Goal: Communication & Community: Answer question/provide support

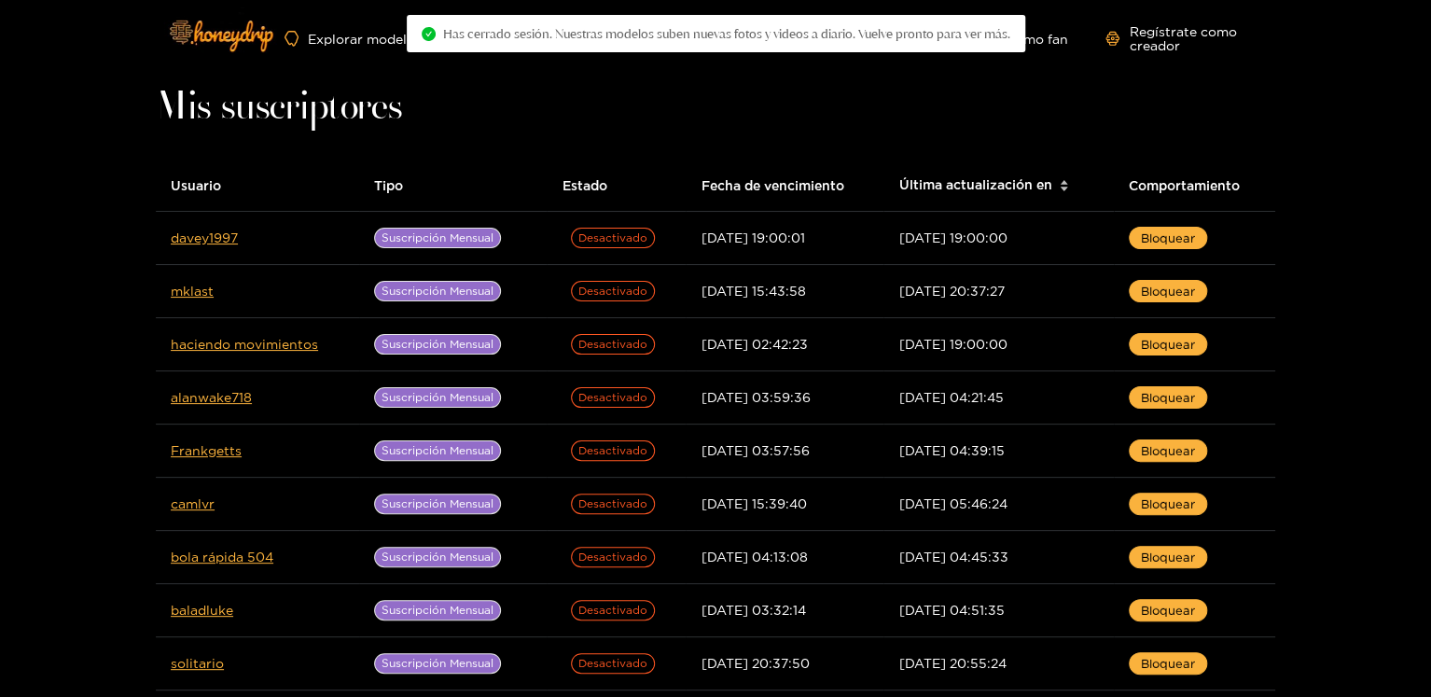
scroll to position [37, 0]
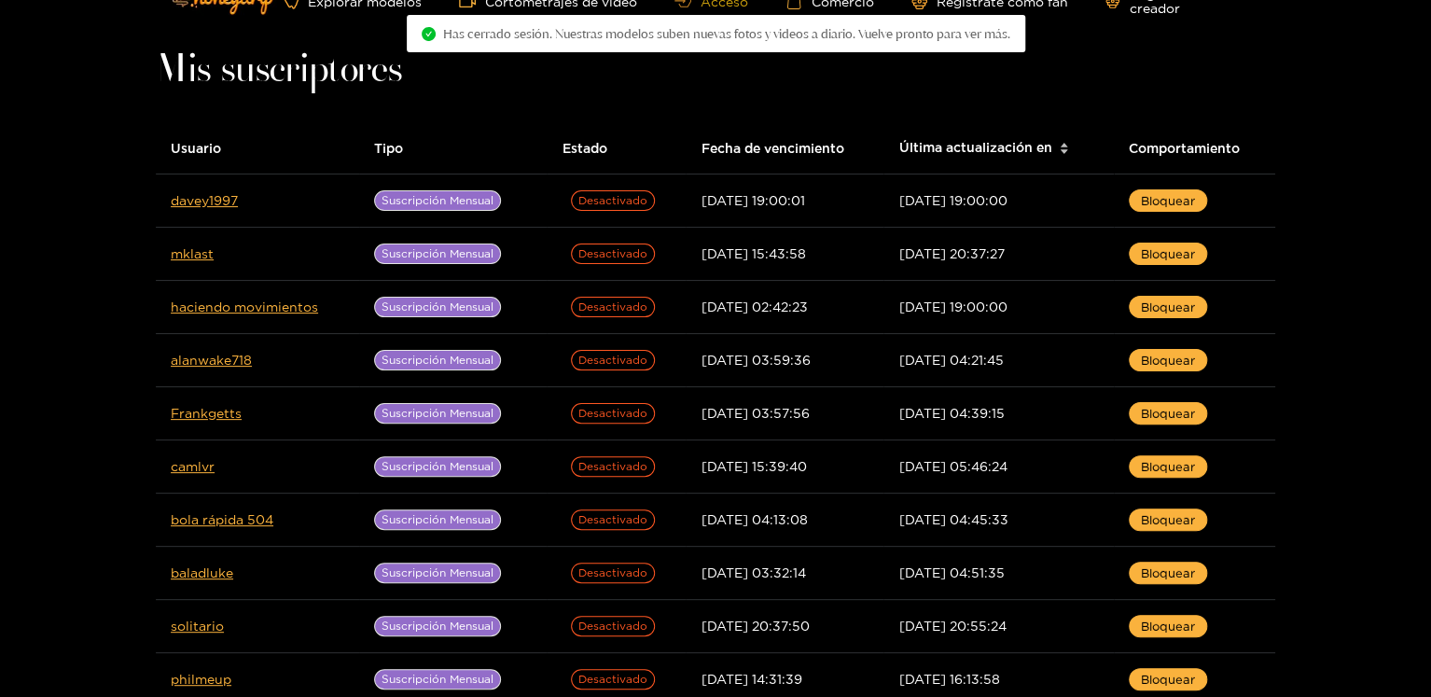
click at [731, 3] on font "Acceso" at bounding box center [724, 1] width 48 height 14
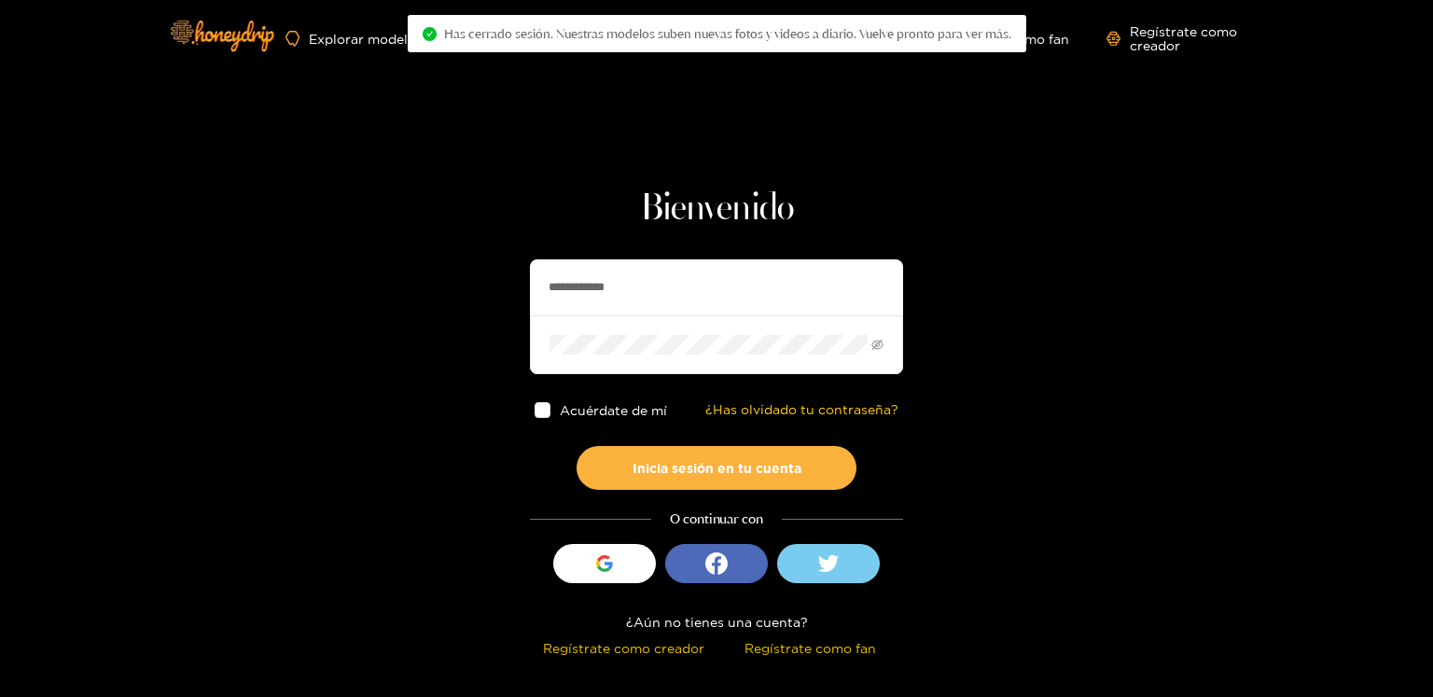
click at [581, 288] on input "**********" at bounding box center [716, 287] width 373 height 56
paste input "*"
type input "**********"
click at [576, 446] on button "Inicia sesión en tu cuenta" at bounding box center [716, 468] width 280 height 44
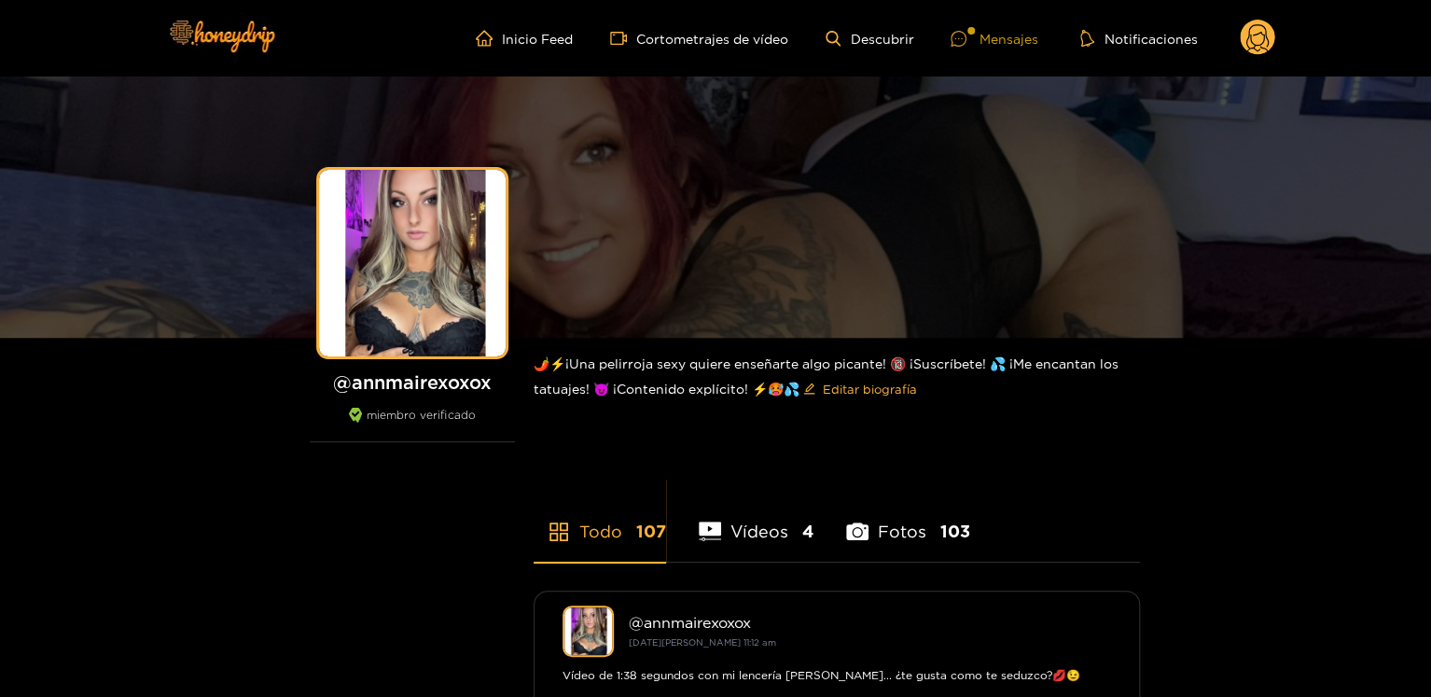
click at [959, 44] on icon at bounding box center [958, 39] width 16 height 16
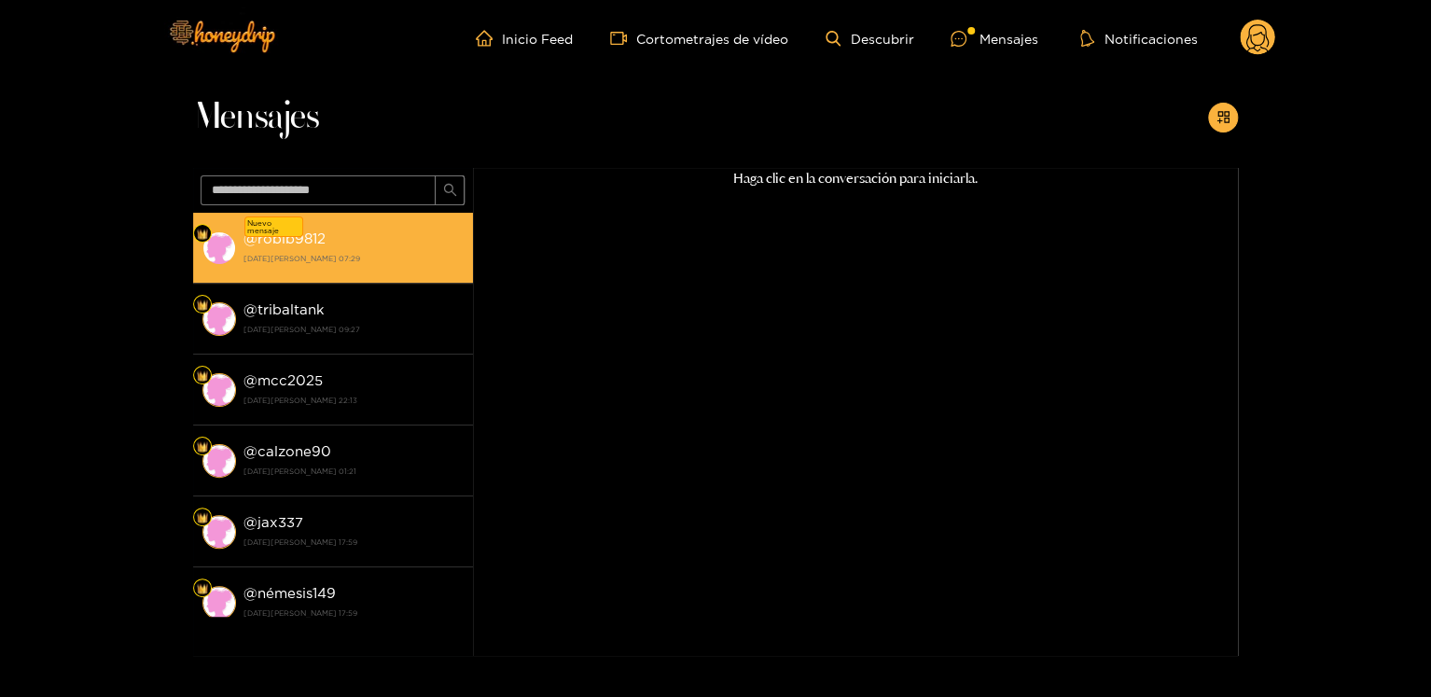
click at [270, 244] on font "robib9812" at bounding box center [291, 238] width 68 height 16
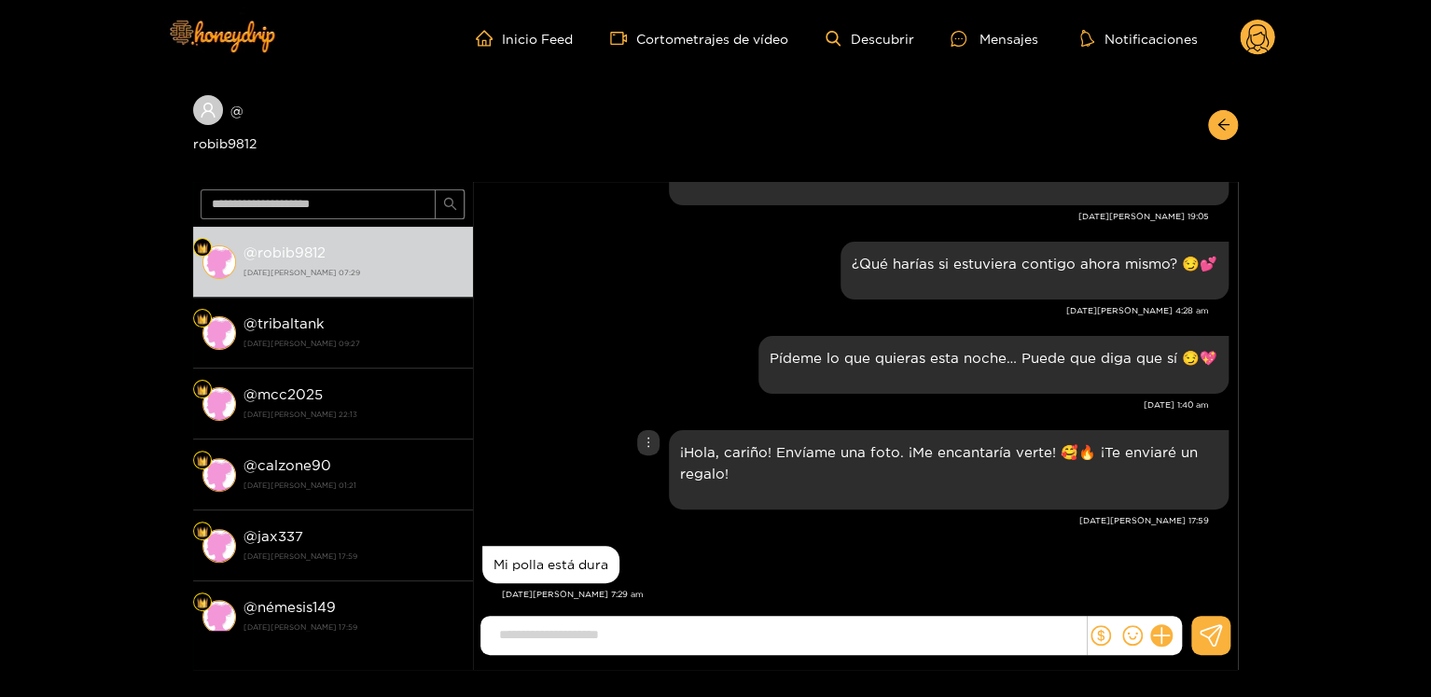
scroll to position [3413, 0]
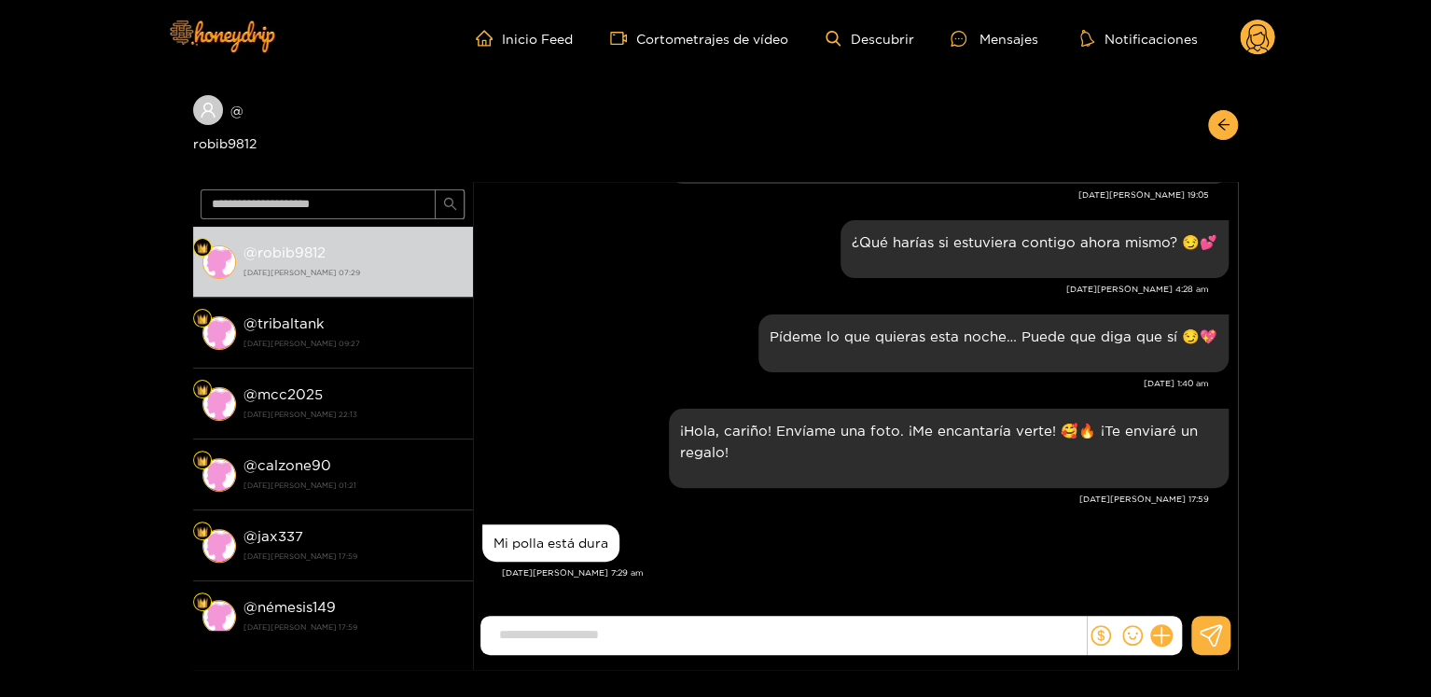
paste input "**********"
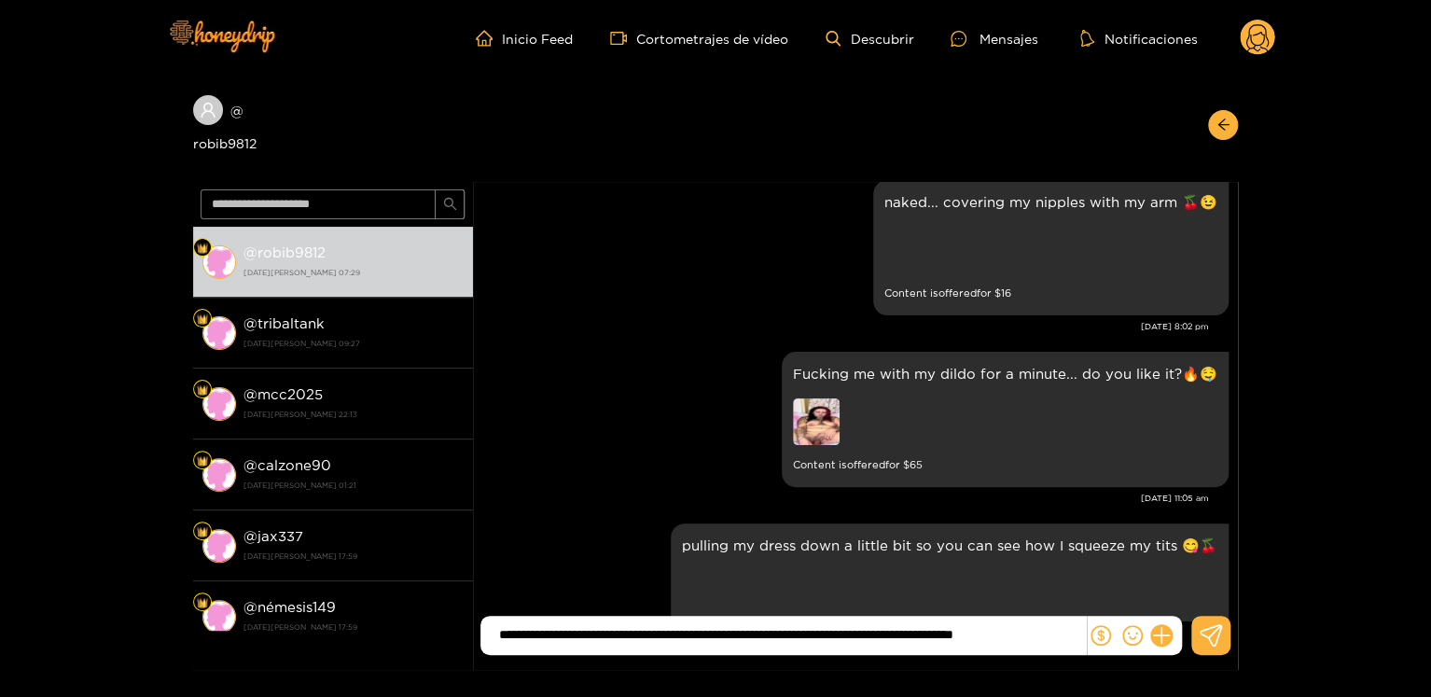
scroll to position [3375, 0]
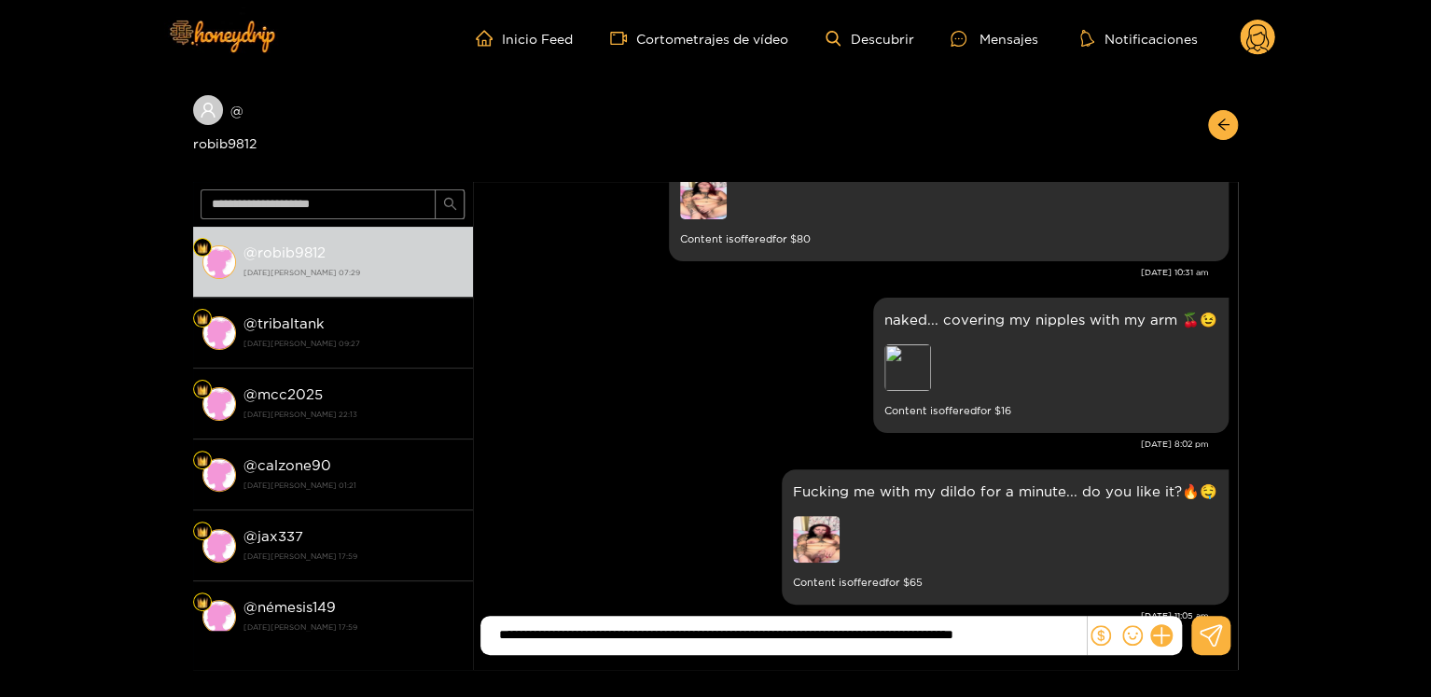
type input "**********"
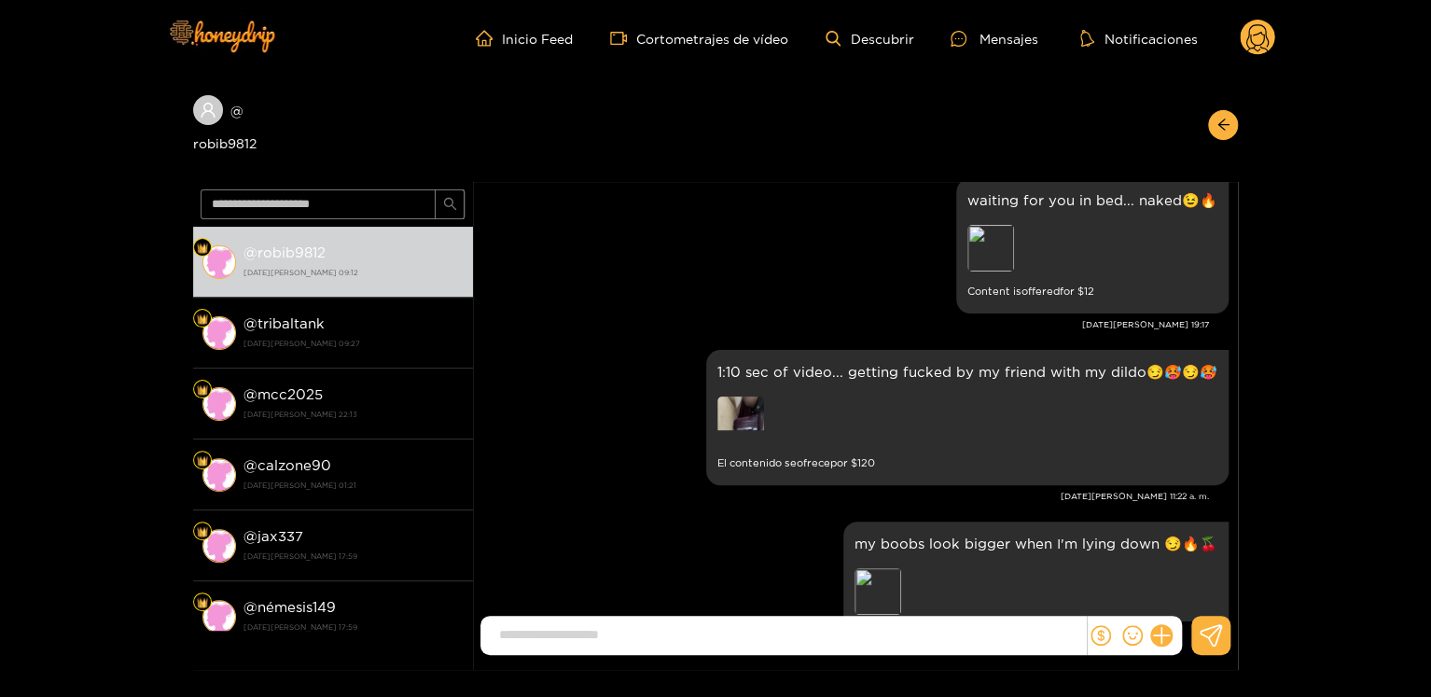
scroll to position [3454, 0]
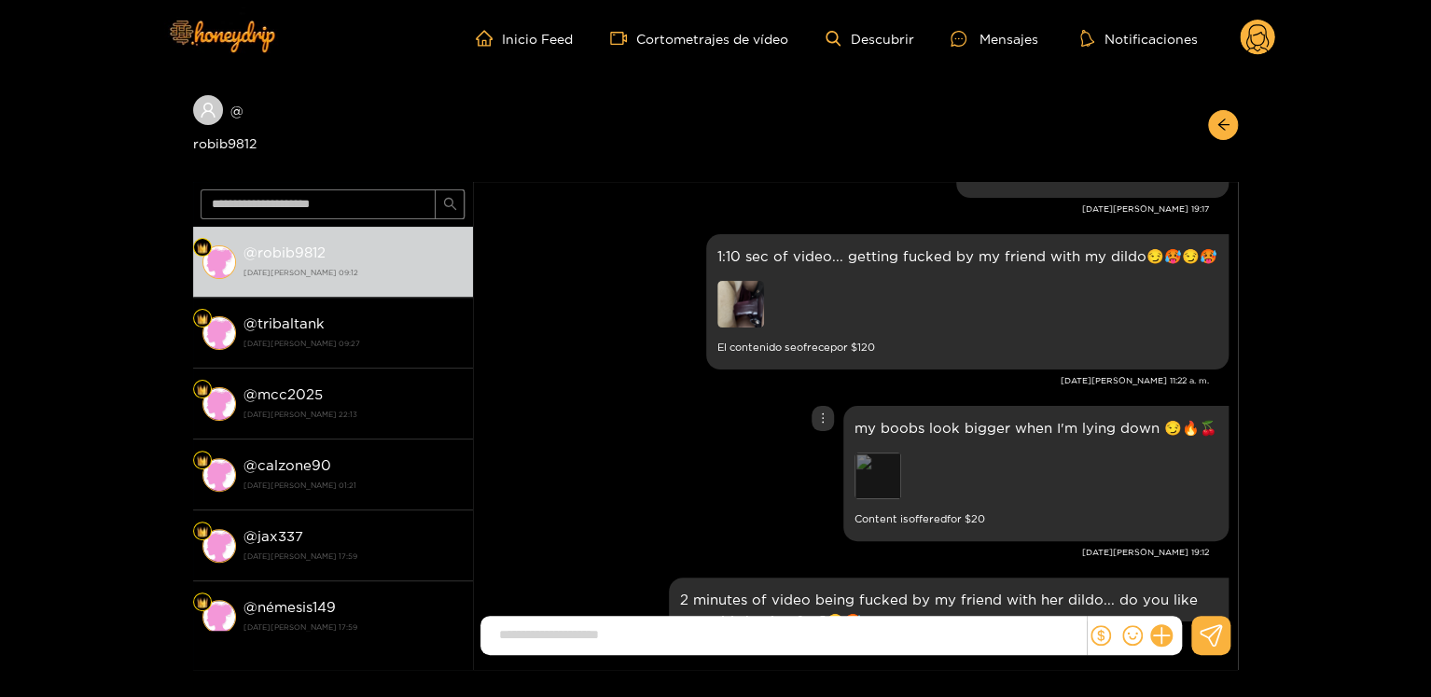
click at [888, 497] on div "Preview" at bounding box center [877, 475] width 47 height 47
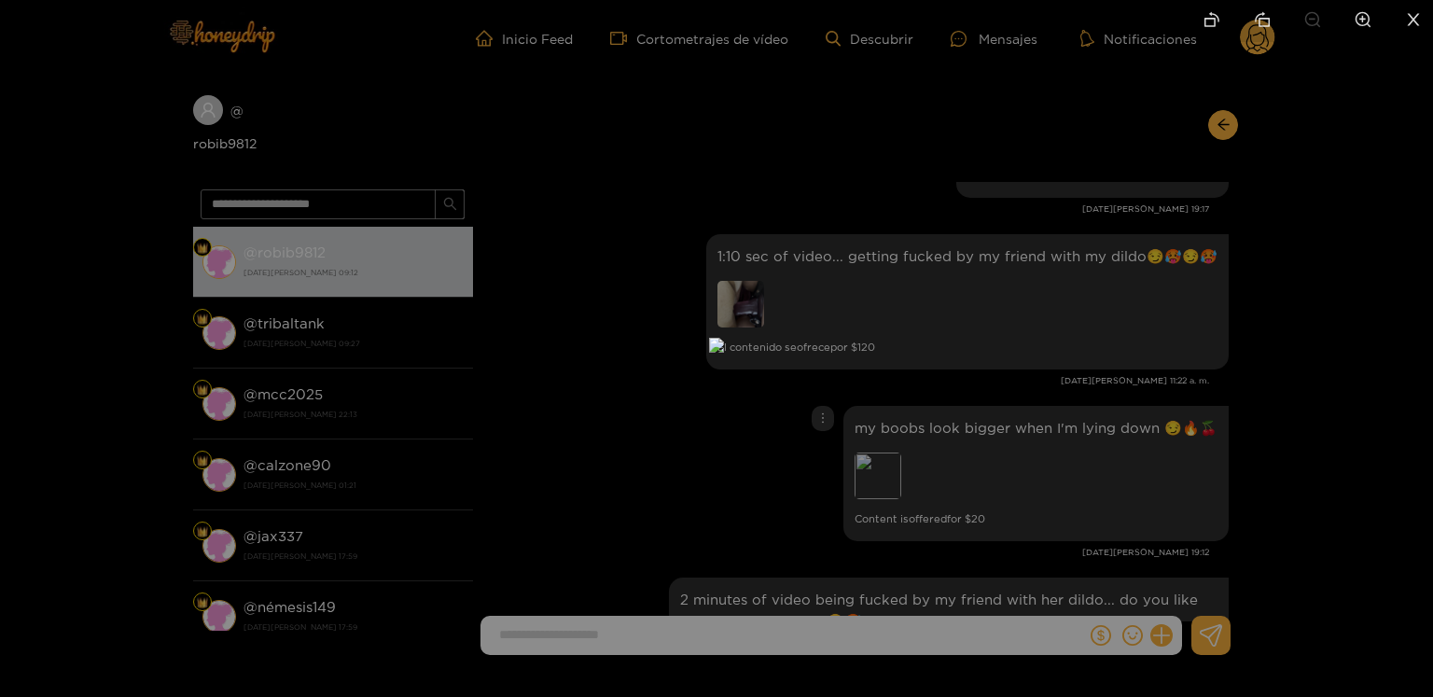
click at [1090, 400] on div at bounding box center [716, 348] width 1433 height 697
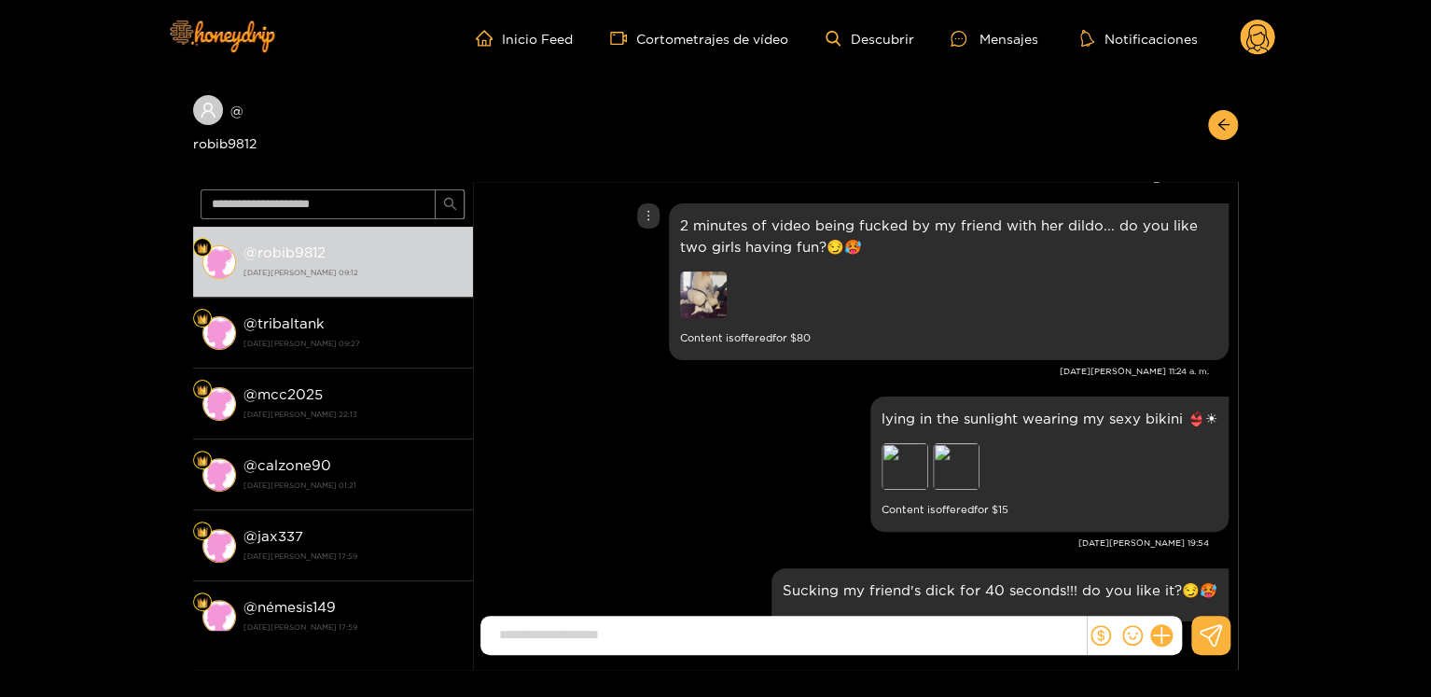
scroll to position [3734, 0]
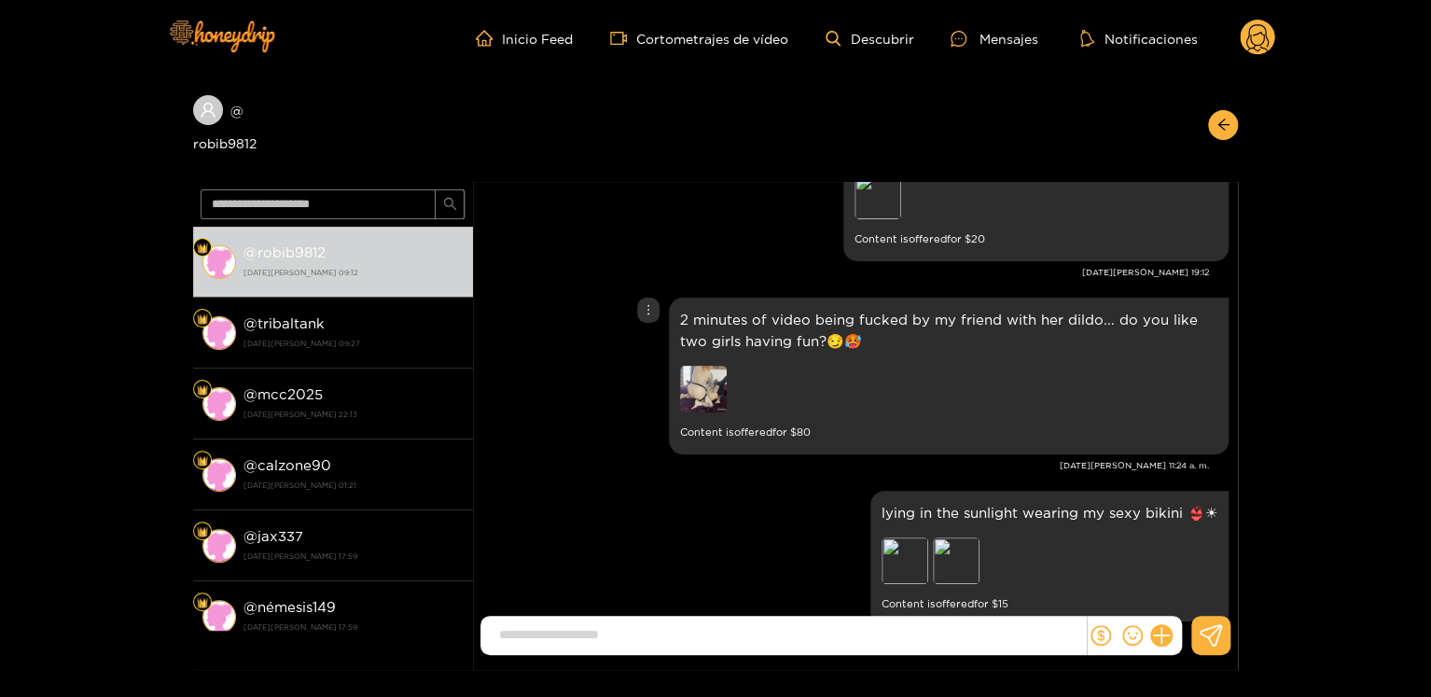
click at [712, 396] on img at bounding box center [703, 389] width 47 height 47
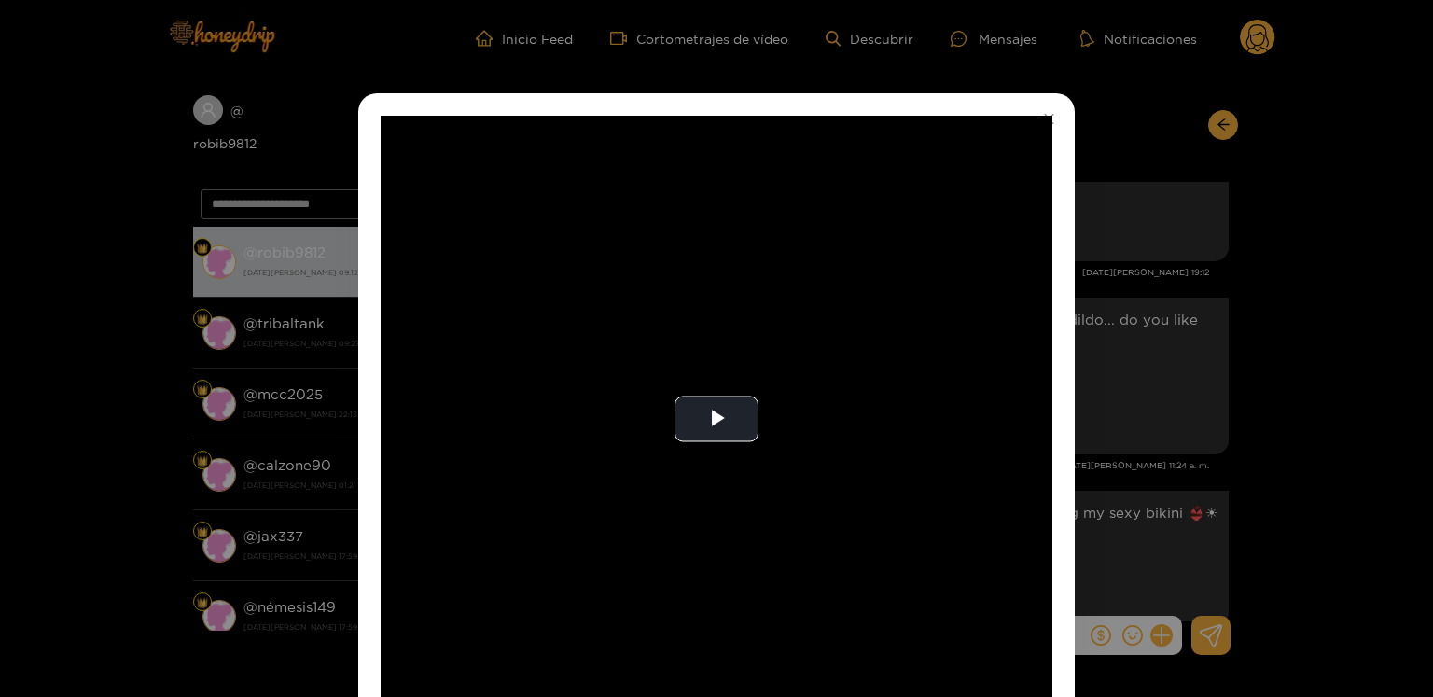
click at [1130, 318] on div "**********" at bounding box center [716, 348] width 1433 height 697
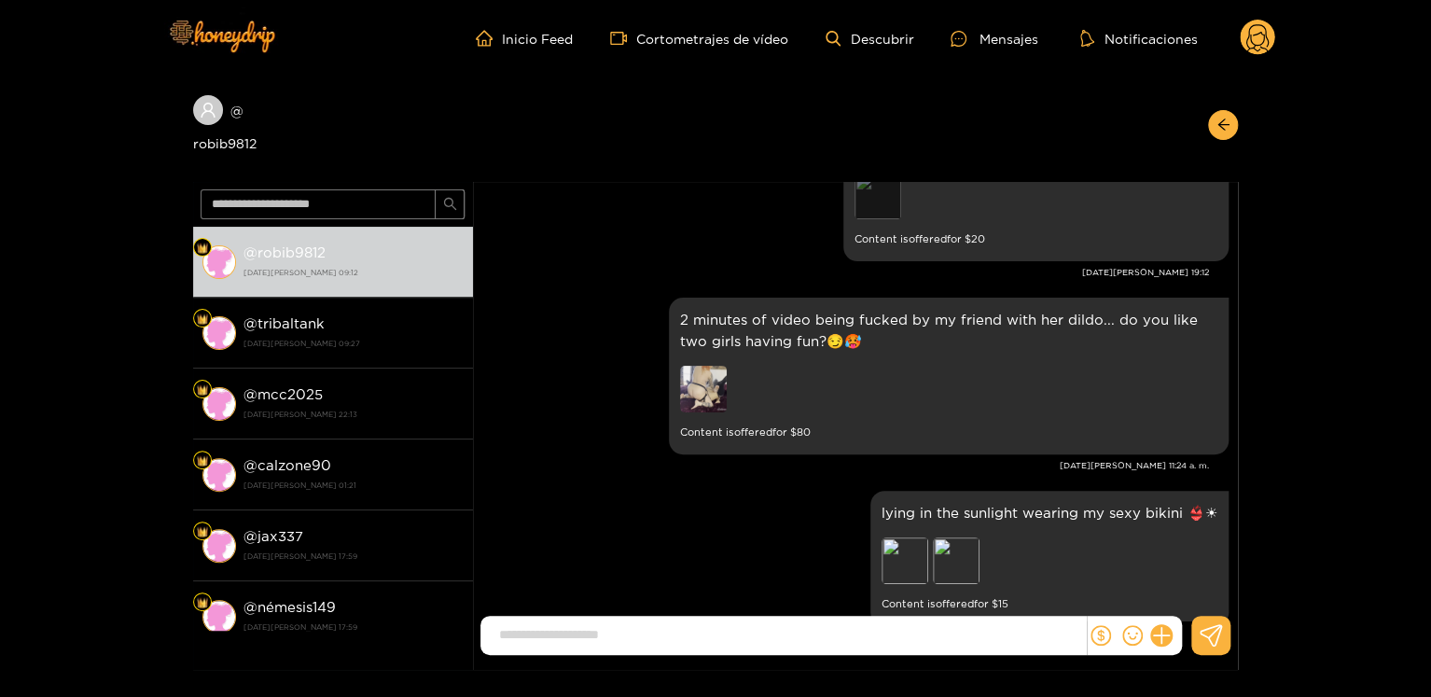
click at [893, 206] on div "Preview" at bounding box center [877, 196] width 47 height 47
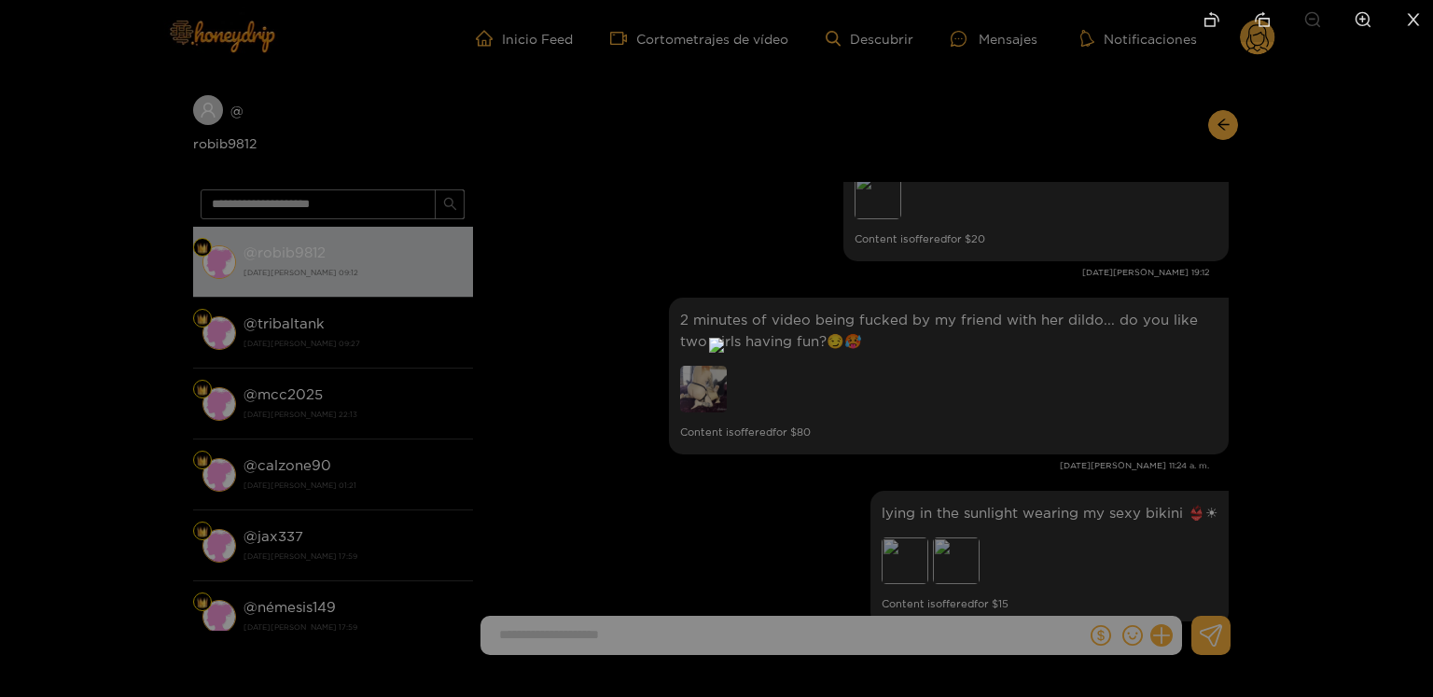
click at [1072, 354] on div at bounding box center [716, 348] width 1433 height 697
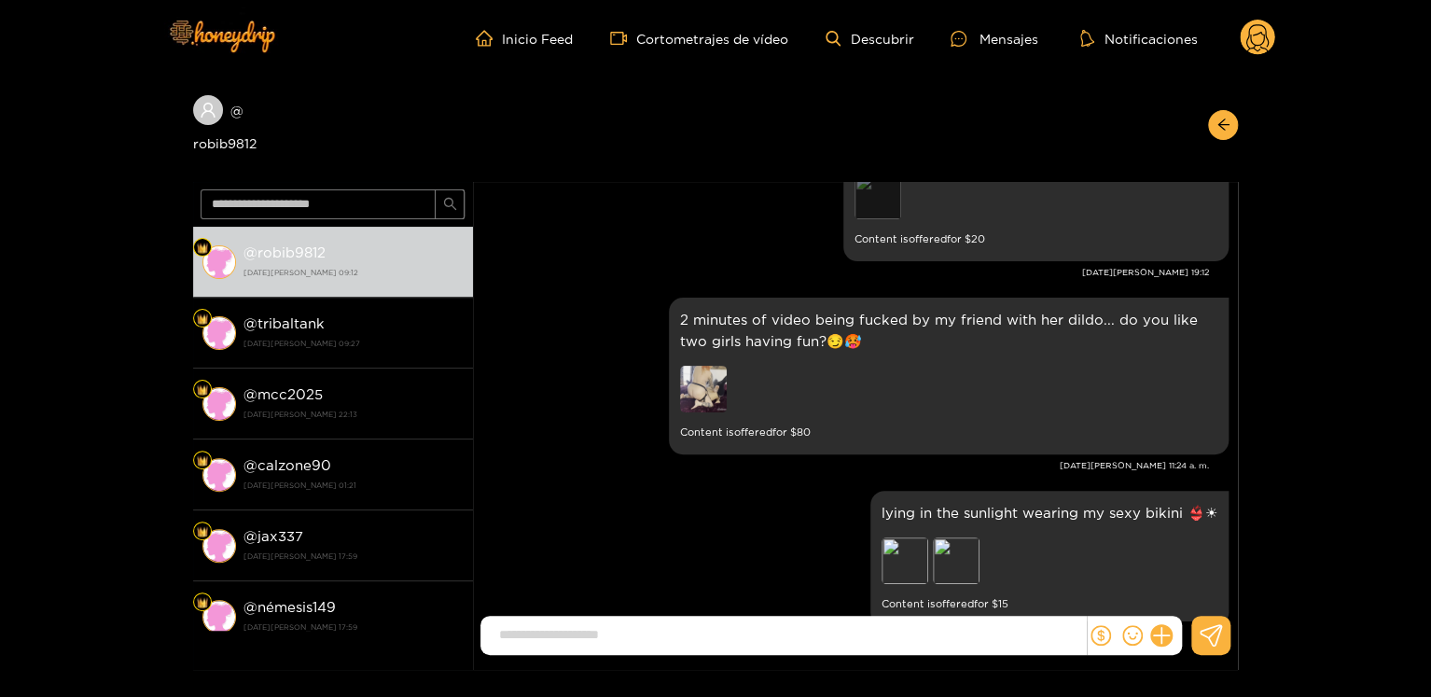
click at [891, 195] on div "Preview" at bounding box center [877, 196] width 47 height 47
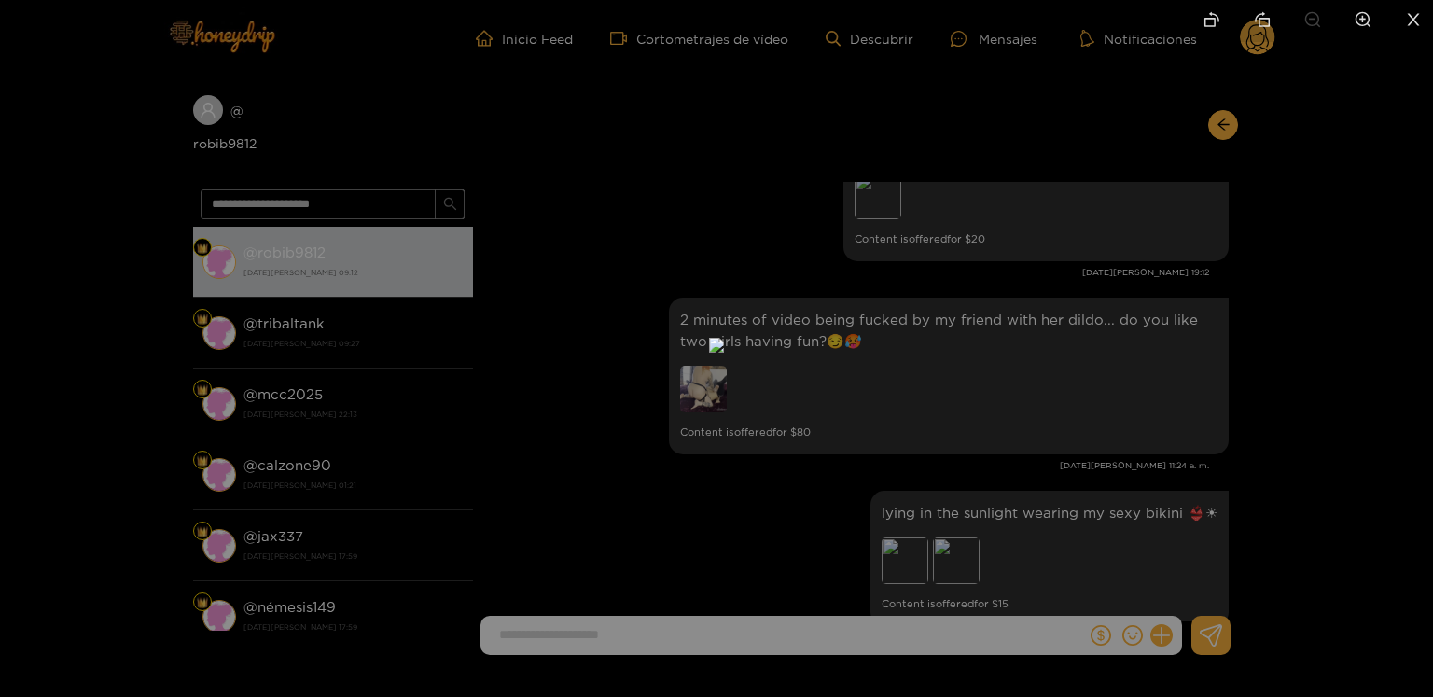
click at [1092, 407] on div at bounding box center [716, 348] width 1433 height 697
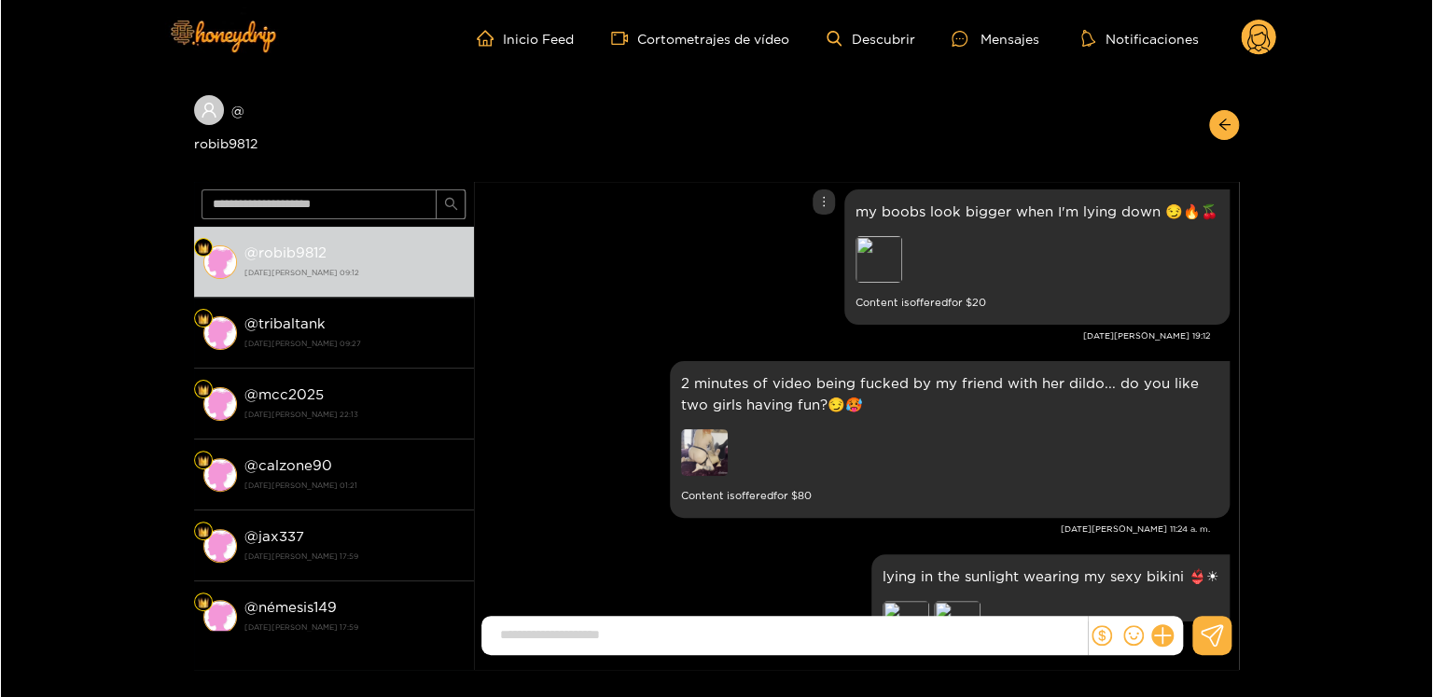
scroll to position [3640, 0]
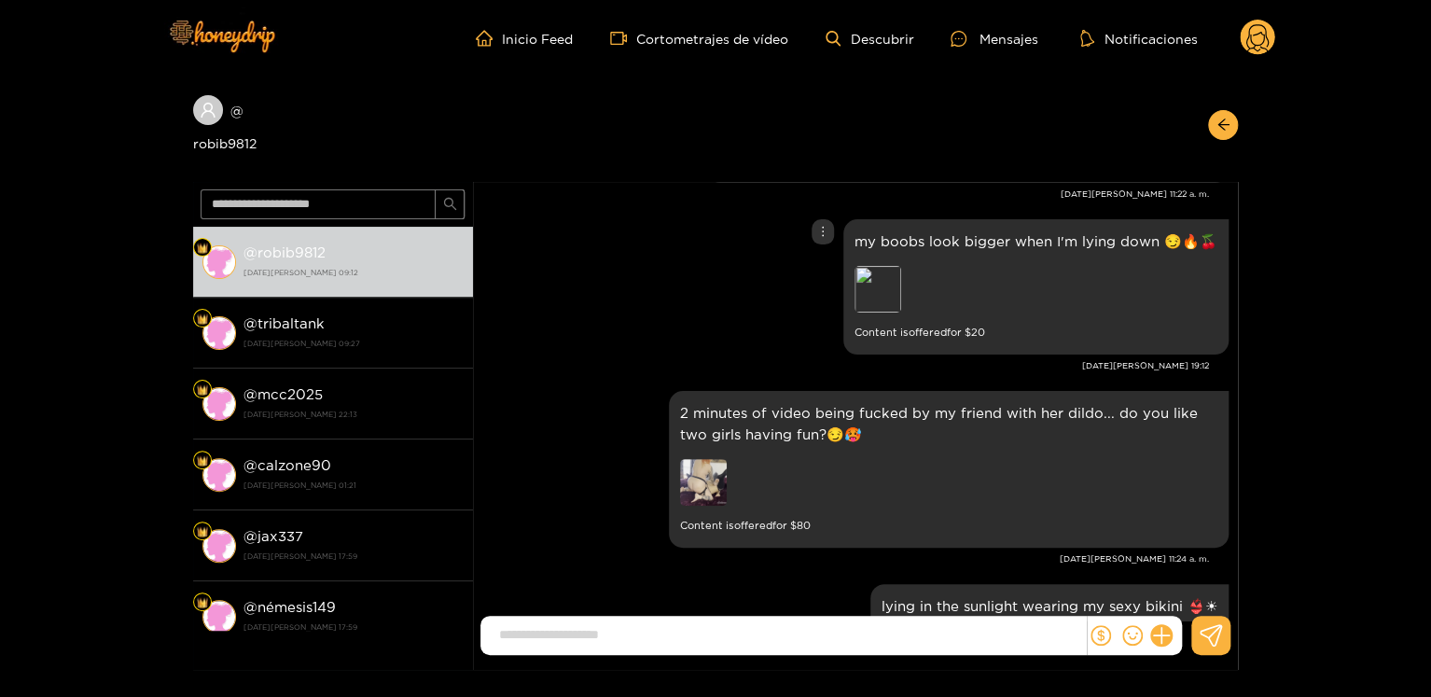
click at [973, 241] on p "my boobs look bigger when I'm lying down 😏🔥🍒" at bounding box center [1035, 240] width 363 height 21
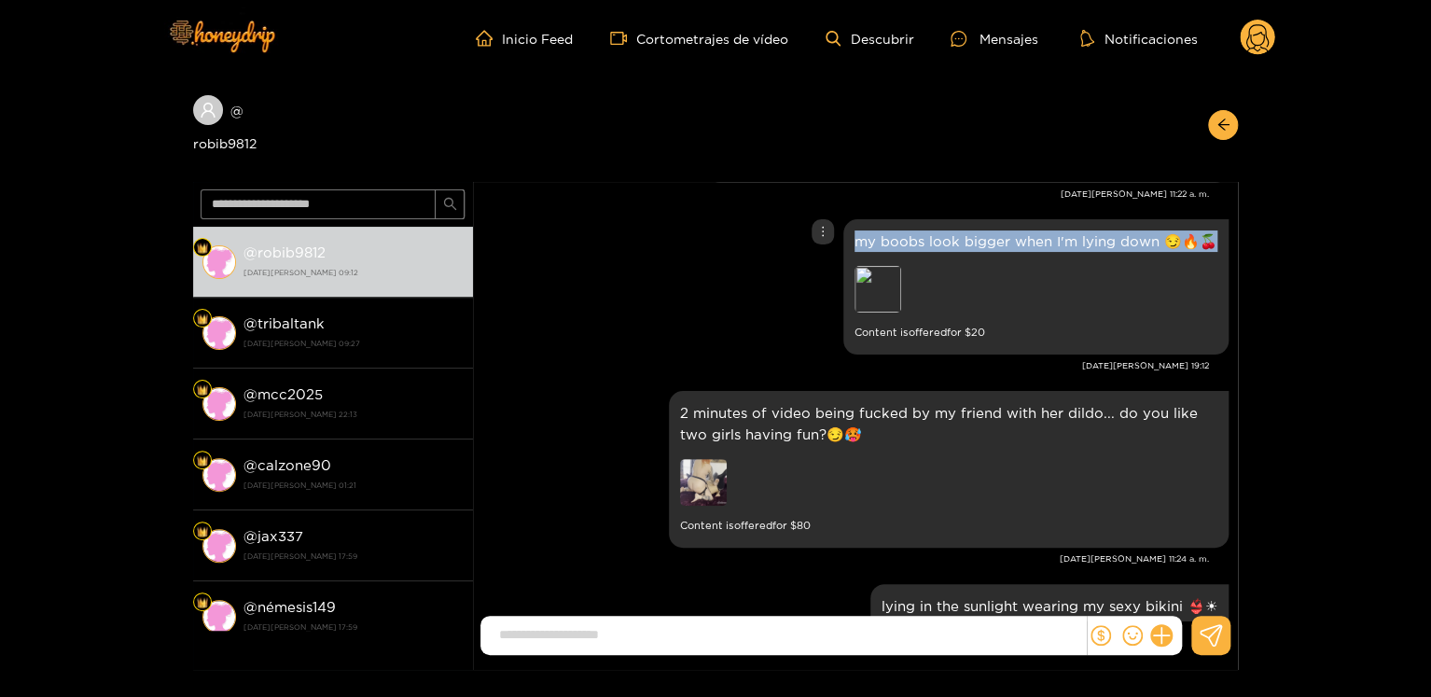
click at [973, 241] on p "my boobs look bigger when I'm lying down 😏🔥🍒" at bounding box center [1035, 240] width 363 height 21
copy p "my boobs look bigger when I'm lying down 😏🔥🍒"
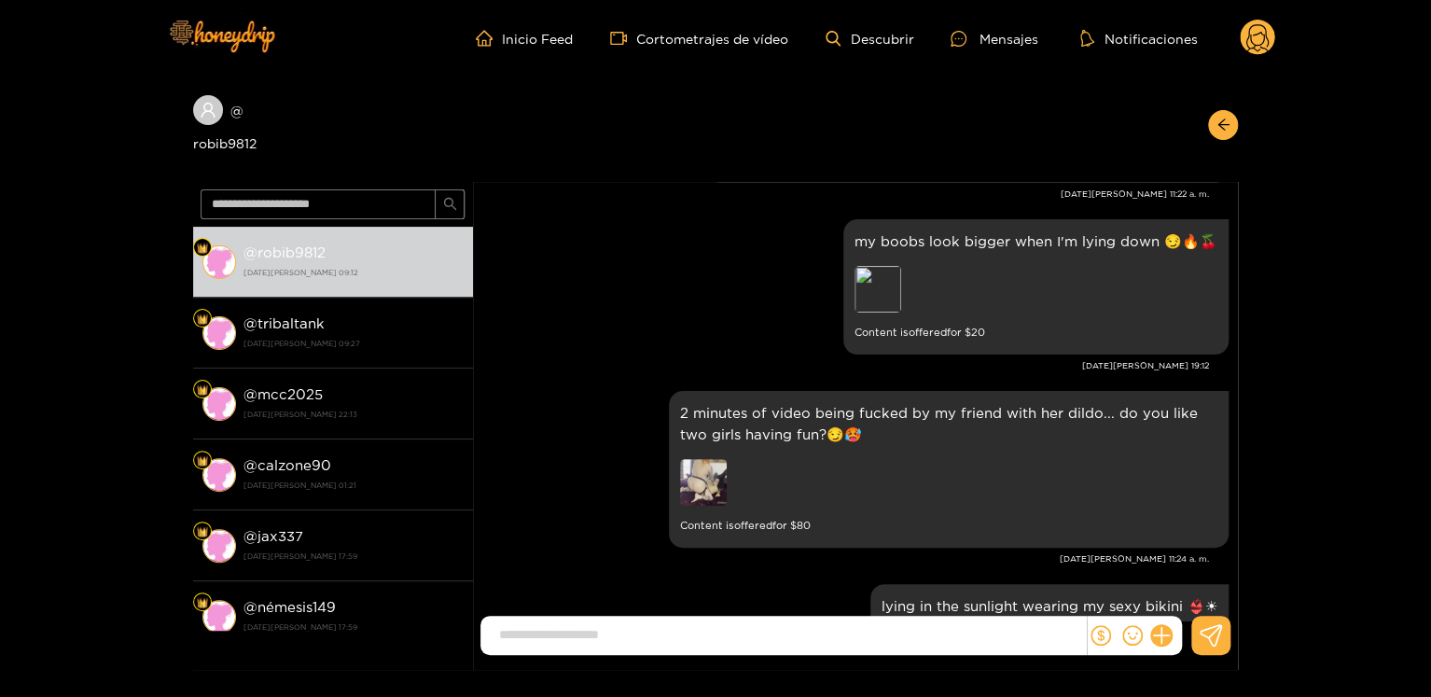
click at [1190, 365] on font "4 de marzo, 19:12" at bounding box center [1145, 365] width 127 height 9
click at [1188, 365] on font "4 de marzo, 19:12" at bounding box center [1145, 365] width 127 height 9
copy font "4 de marzo, 19:12"
click at [814, 236] on div at bounding box center [822, 231] width 22 height 25
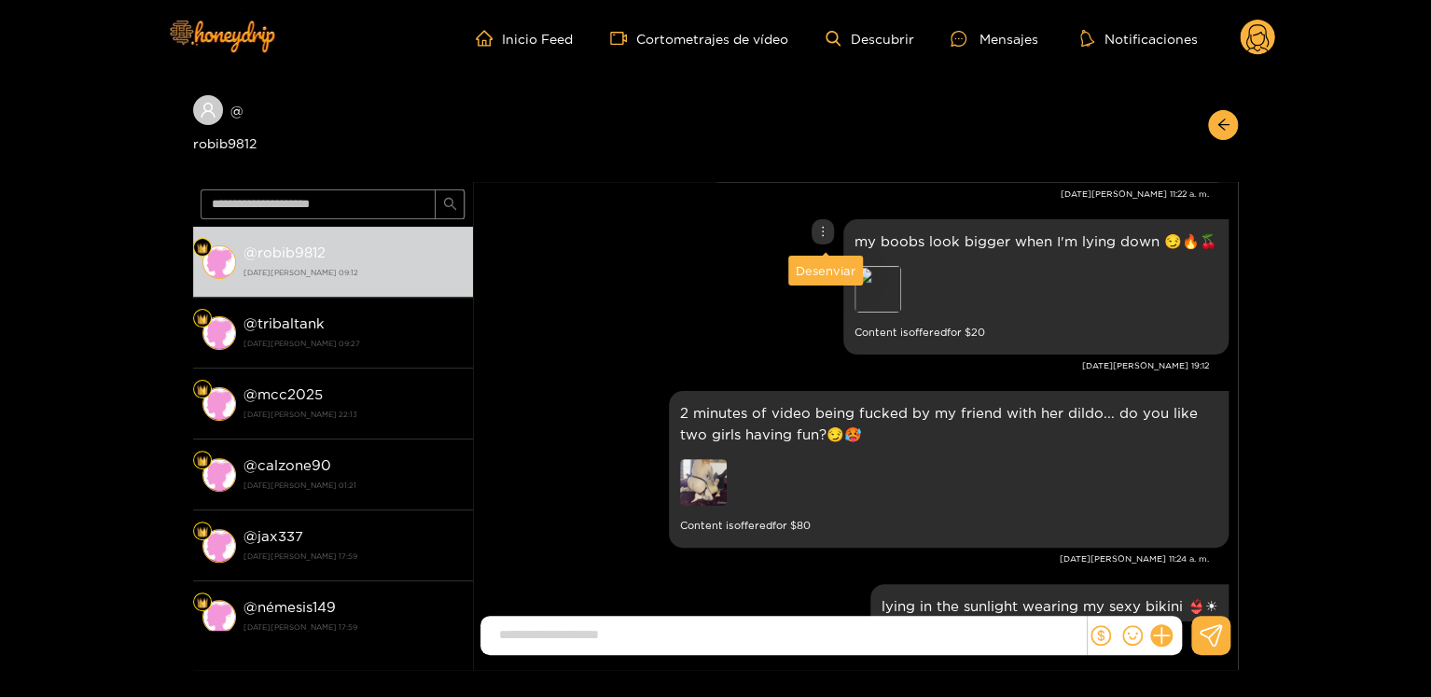
click at [805, 277] on div "Desenviar" at bounding box center [826, 270] width 60 height 19
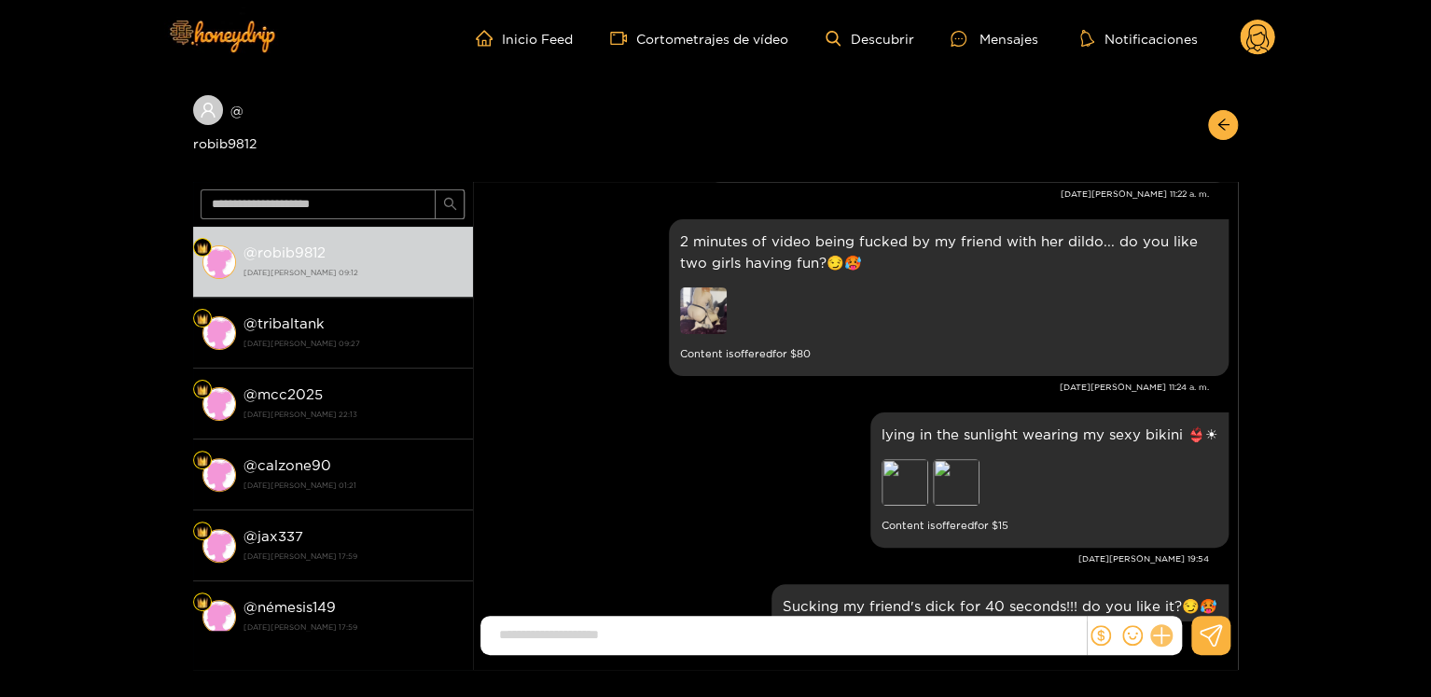
click at [1158, 636] on icon at bounding box center [1161, 635] width 21 height 21
click at [1176, 609] on button at bounding box center [1195, 590] width 65 height 42
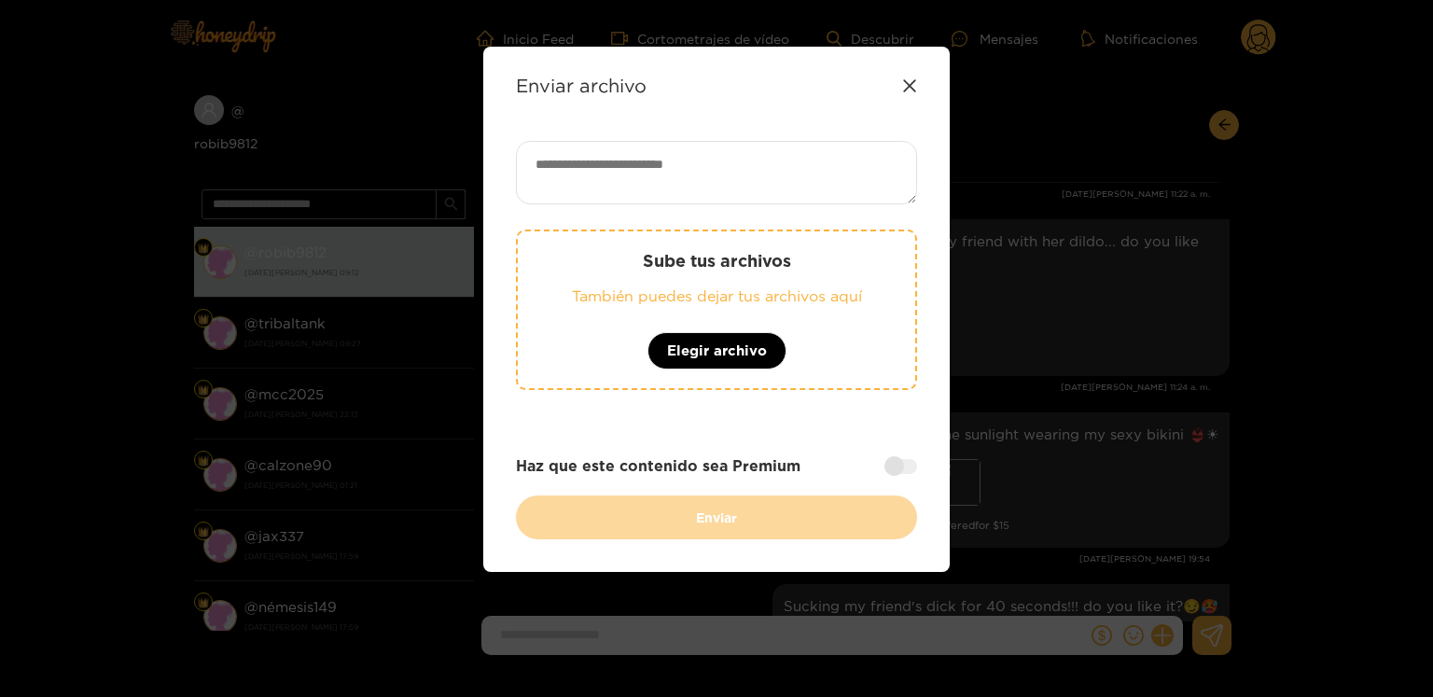
click at [736, 369] on div "Sube tus archivos También puedes dejar tus archivos aquí Elegir archivo" at bounding box center [716, 309] width 401 height 160
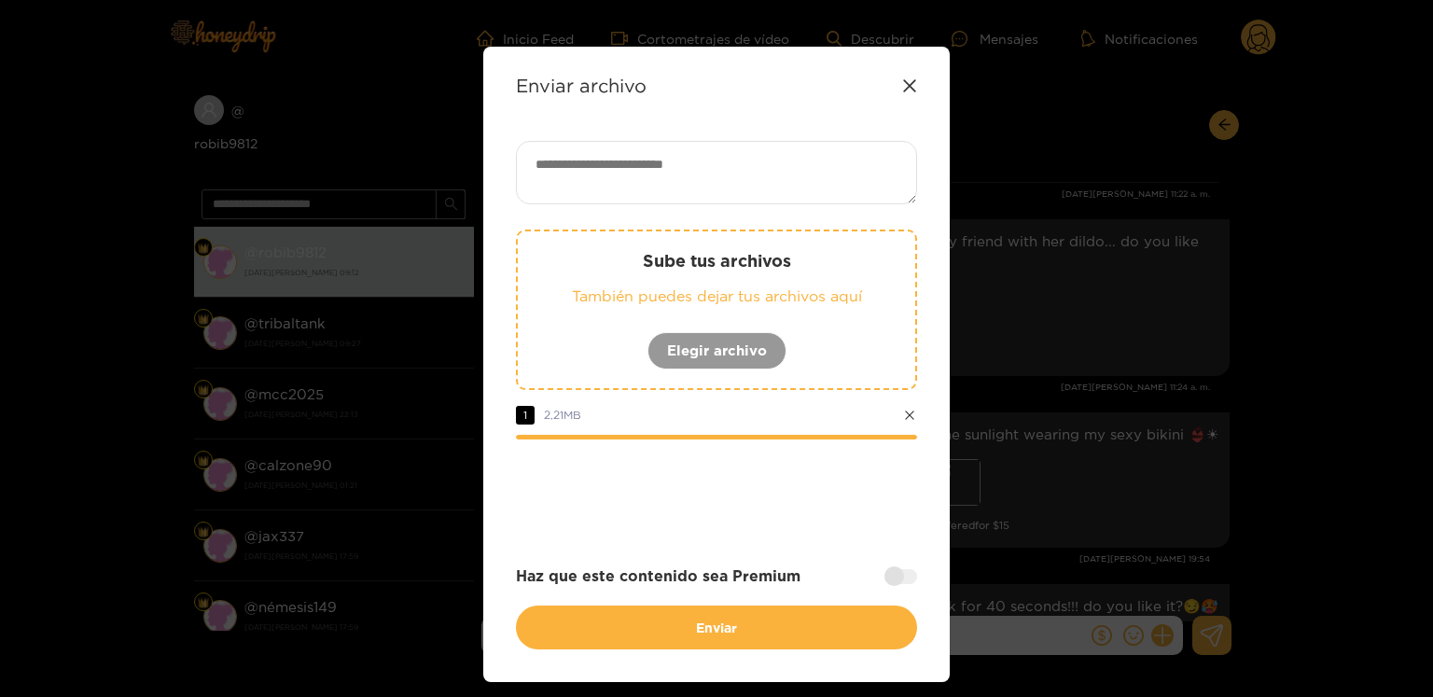
click at [682, 175] on textarea at bounding box center [716, 172] width 401 height 63
paste textarea "**********"
type textarea "**********"
click at [893, 586] on div "**********" at bounding box center [716, 395] width 401 height 508
click at [886, 568] on div at bounding box center [900, 575] width 33 height 15
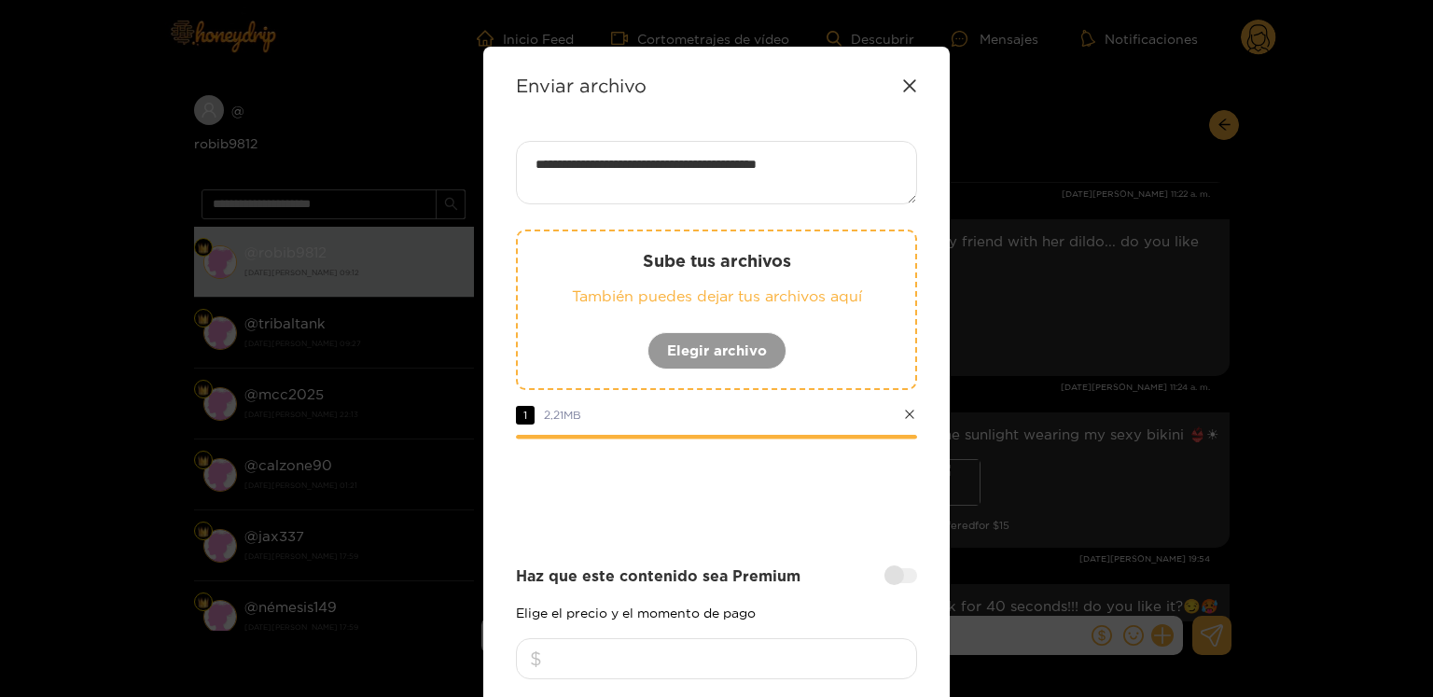
click at [903, 574] on div at bounding box center [900, 575] width 33 height 15
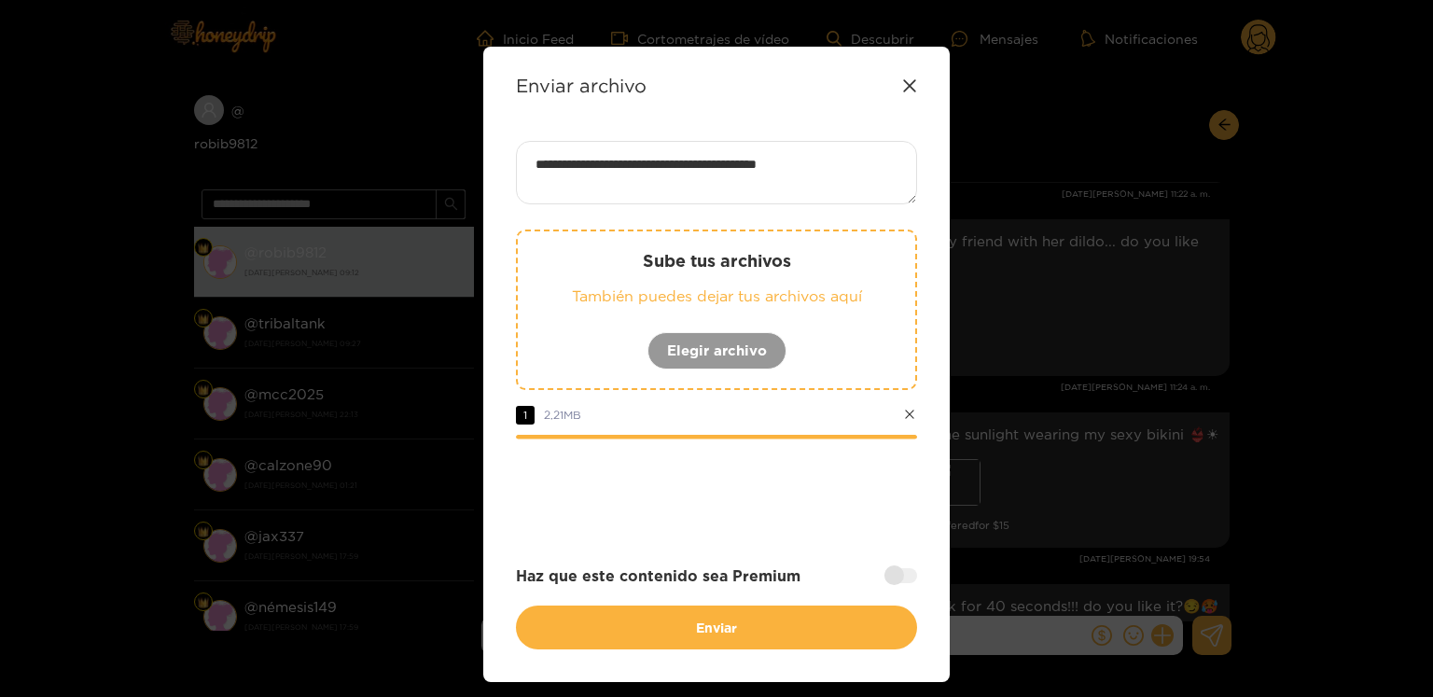
click at [895, 575] on div at bounding box center [900, 575] width 33 height 15
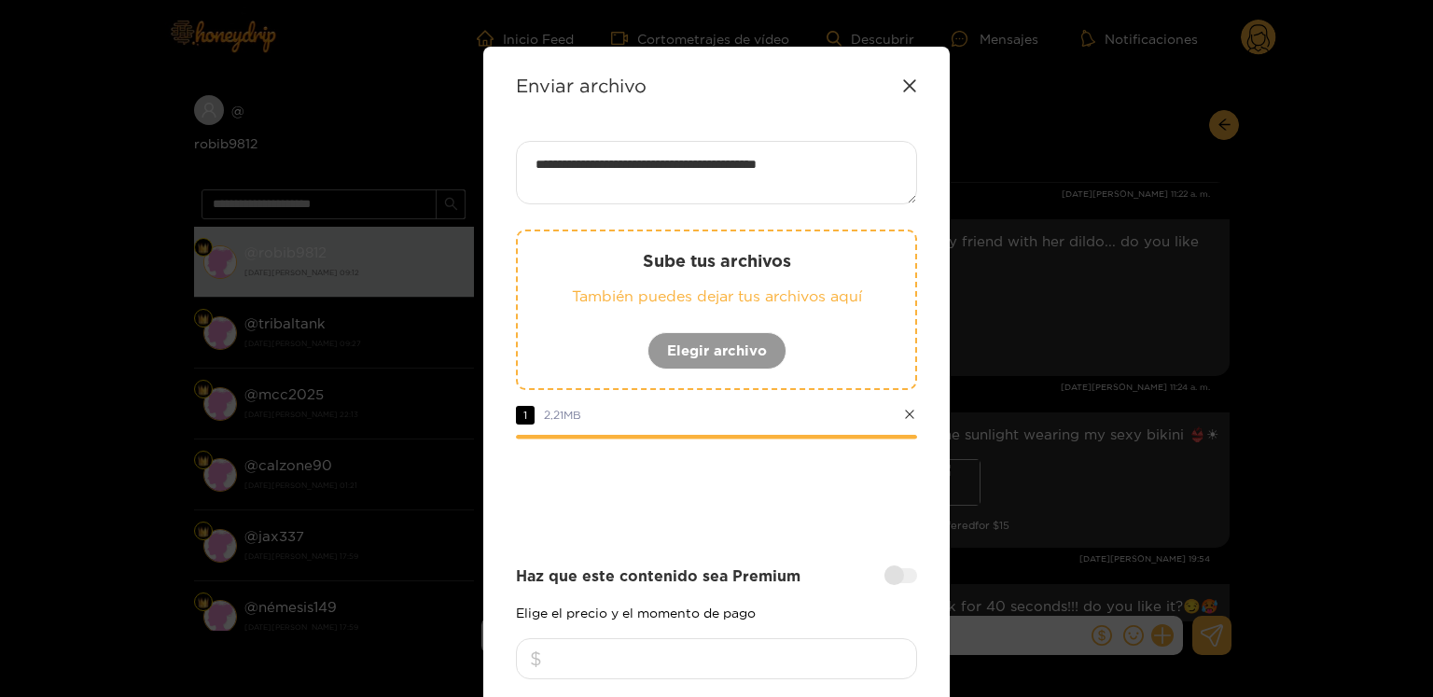
click at [741, 654] on input "number" at bounding box center [716, 658] width 401 height 41
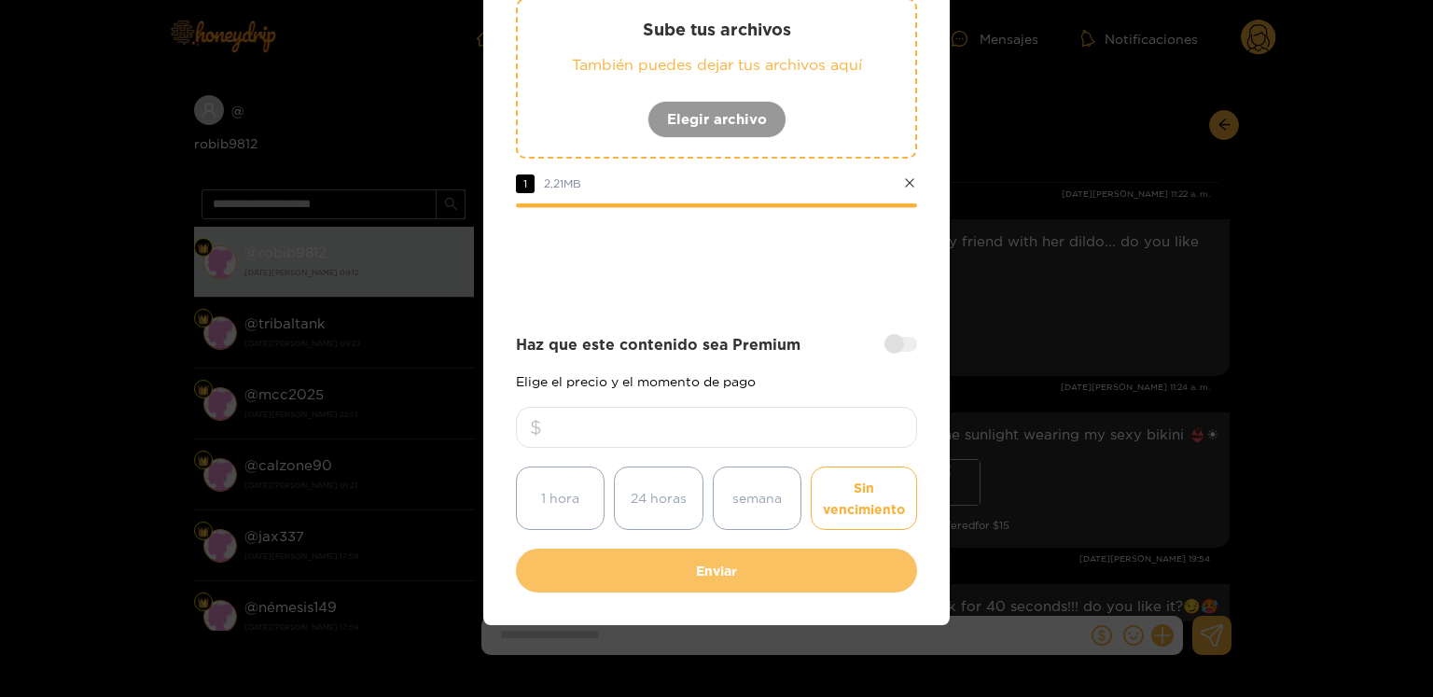
type input "**"
click at [617, 558] on button "Enviar" at bounding box center [716, 570] width 401 height 44
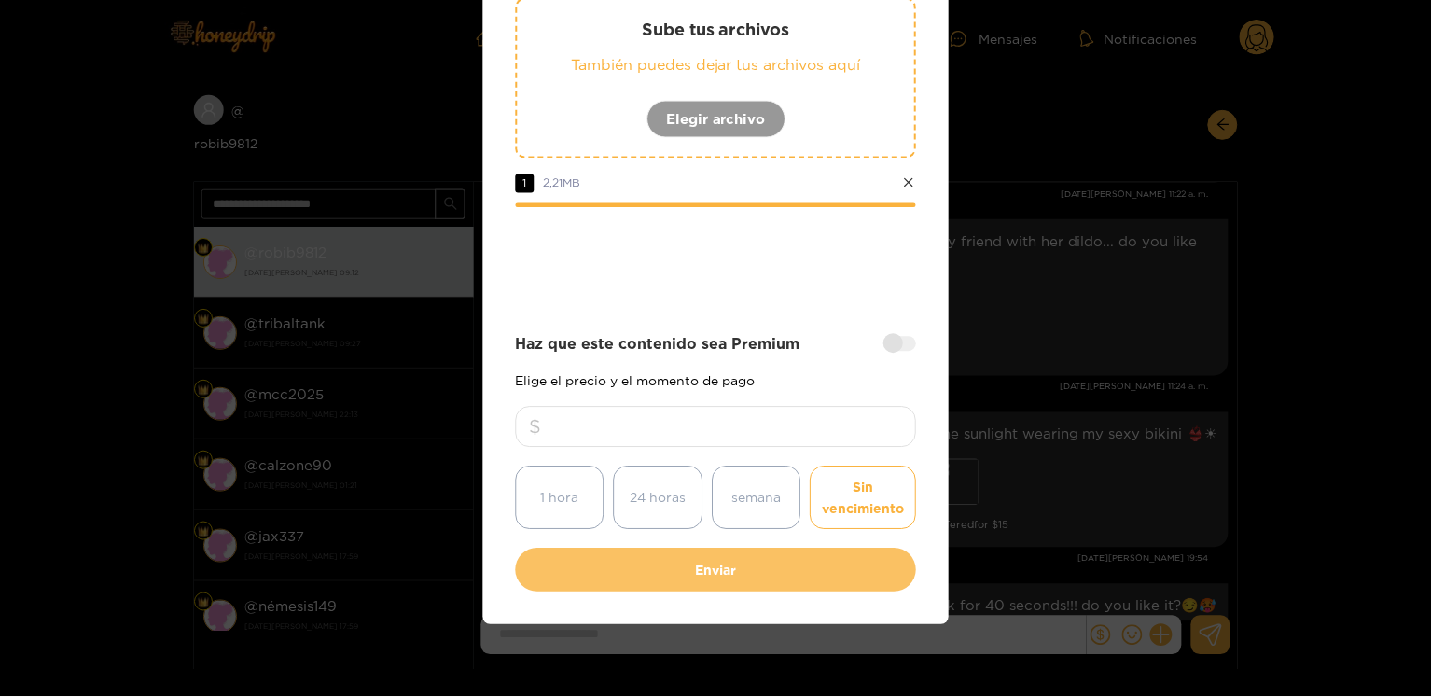
scroll to position [121, 0]
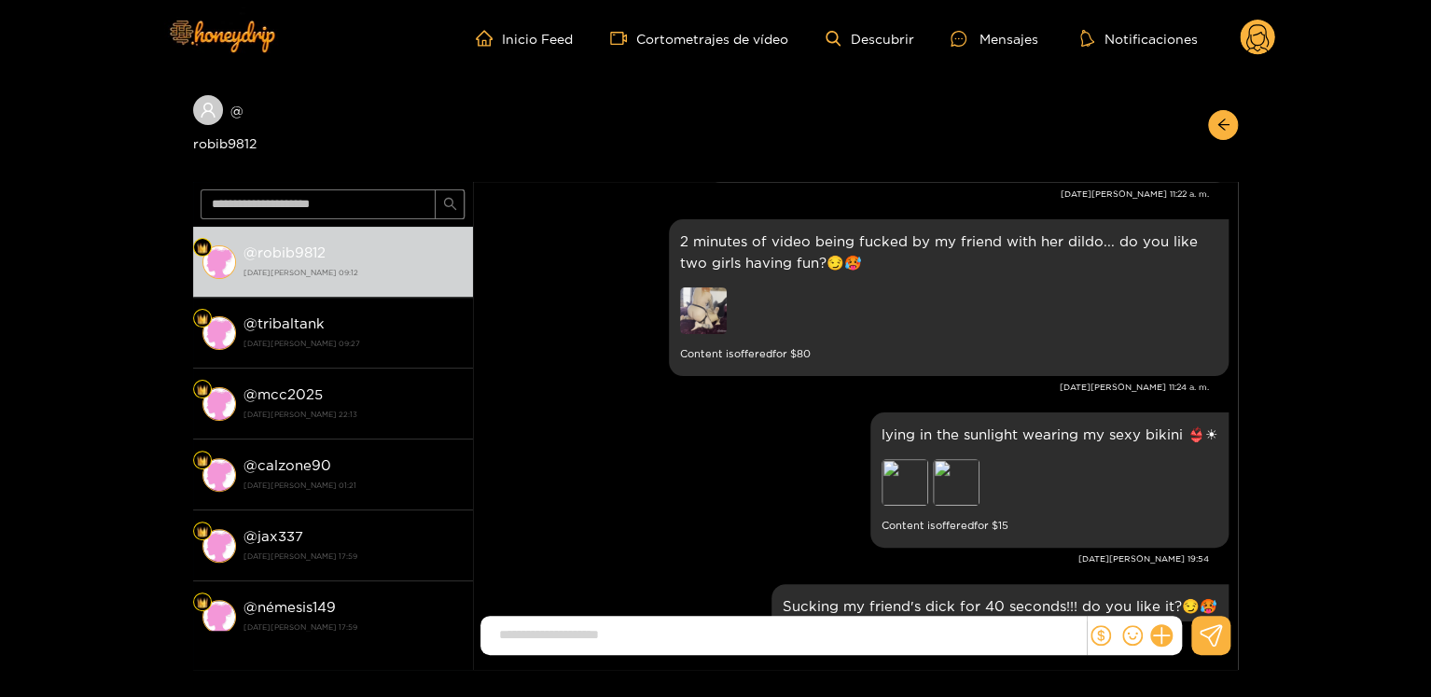
click at [1255, 36] on circle at bounding box center [1257, 37] width 35 height 35
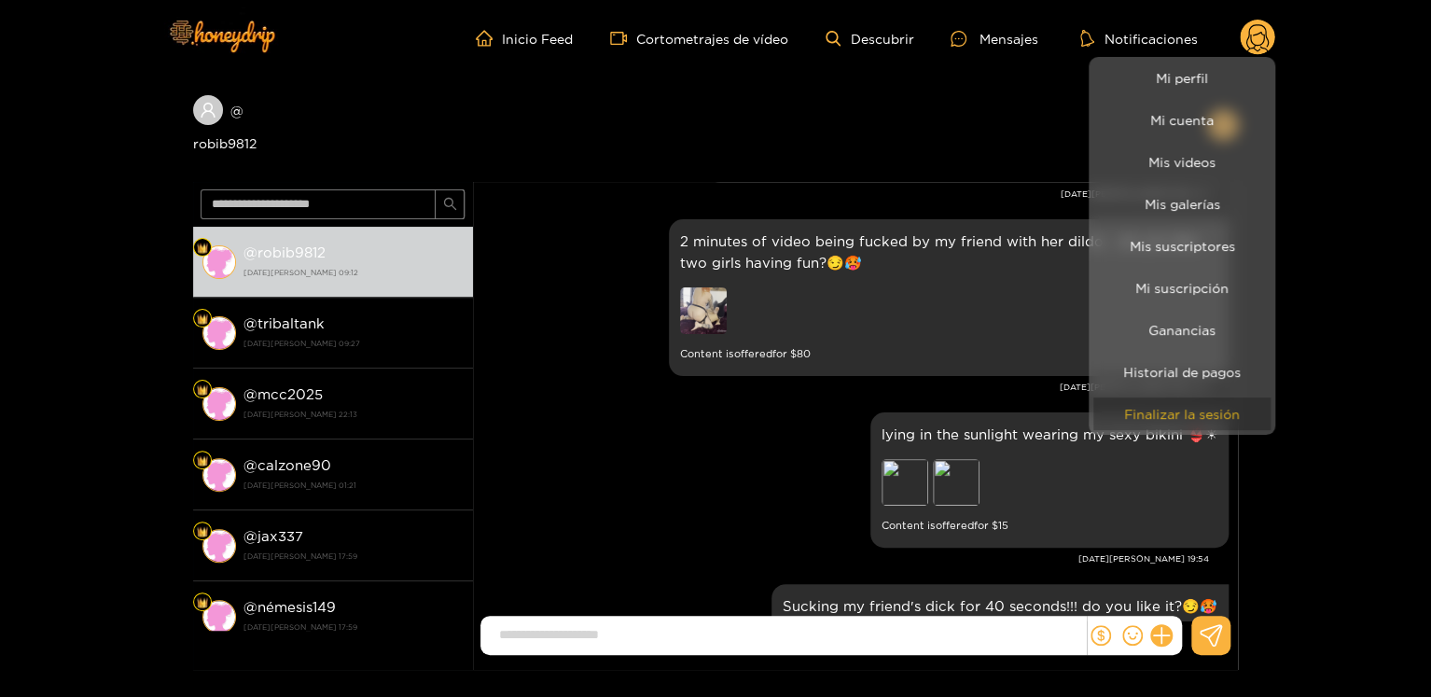
click at [1168, 400] on button "Finalizar la sesión" at bounding box center [1181, 413] width 177 height 33
